Goal: Information Seeking & Learning: Check status

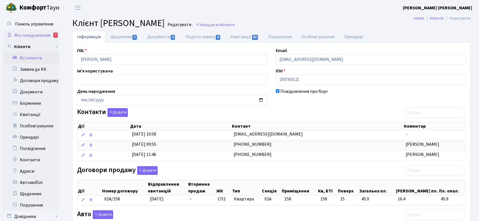
click at [41, 33] on span "Мої повідомлення" at bounding box center [32, 35] width 36 height 6
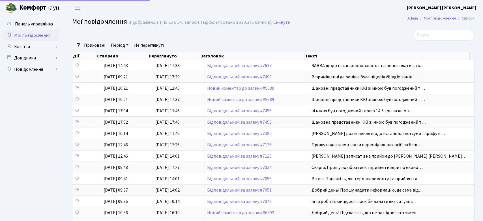
select select "25"
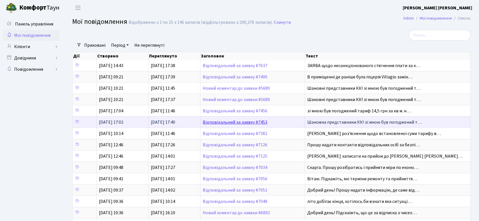
click at [247, 122] on link "Відповідальний за заявку #7453" at bounding box center [234, 122] width 65 height 6
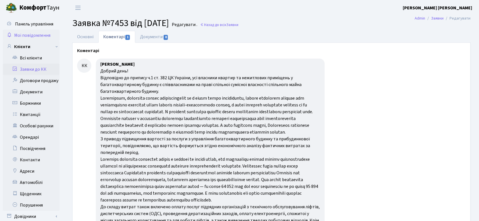
click at [29, 34] on span "Мої повідомлення" at bounding box center [32, 35] width 36 height 6
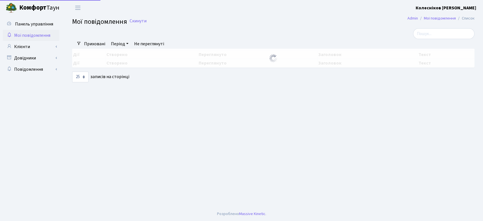
select select "25"
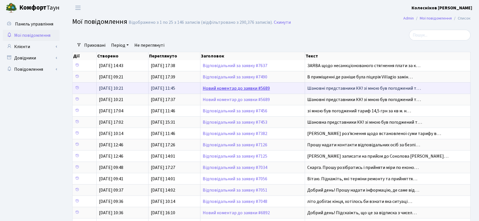
click at [234, 88] on link "Новий коментар до заявки #5689" at bounding box center [235, 88] width 67 height 6
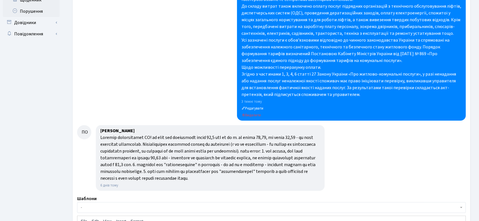
scroll to position [283, 0]
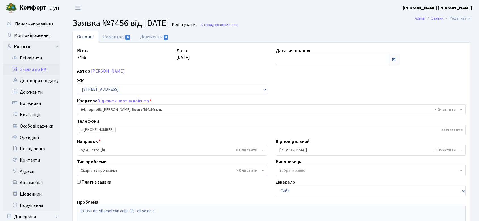
select select "20816"
select select "55"
